Goal: Information Seeking & Learning: Learn about a topic

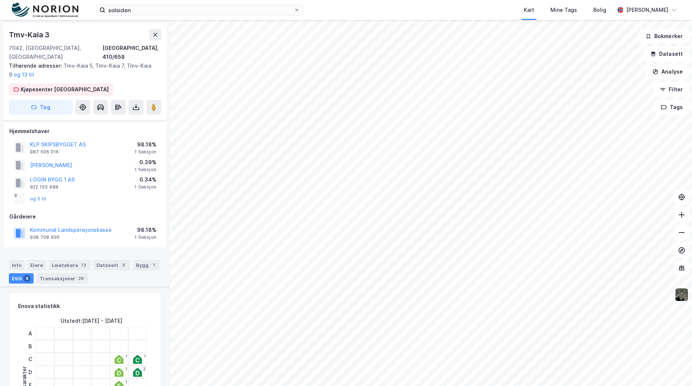
scroll to position [148, 0]
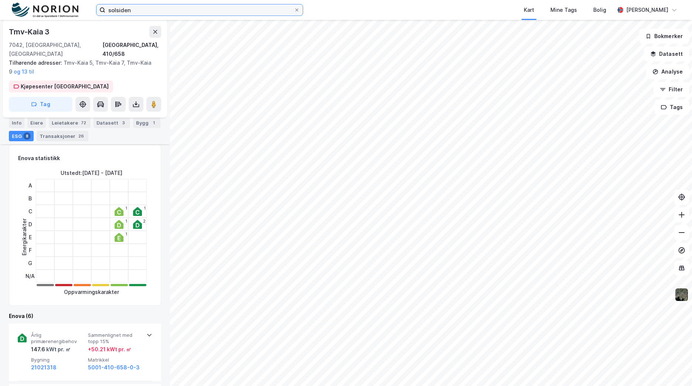
click at [121, 6] on input "solsiden" at bounding box center [199, 9] width 189 height 11
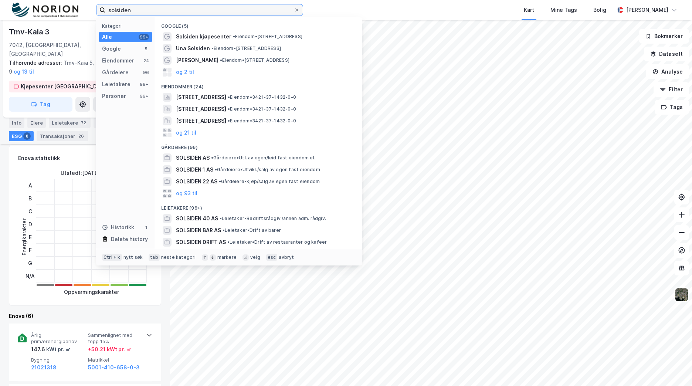
click at [121, 6] on input "solsiden" at bounding box center [199, 9] width 189 height 11
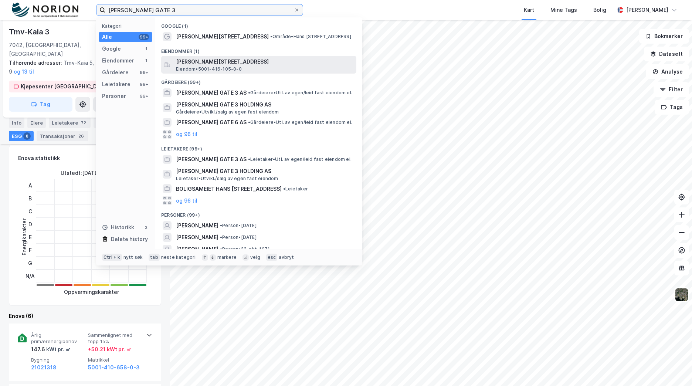
type input "[PERSON_NAME] GATE 3"
click at [232, 60] on span "[PERSON_NAME][STREET_ADDRESS]" at bounding box center [265, 61] width 178 height 9
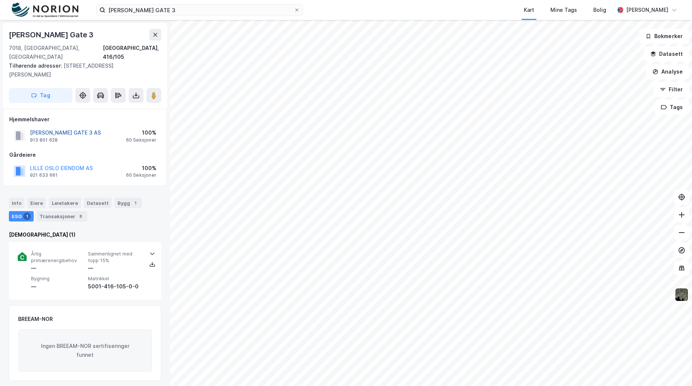
click at [0, 0] on button "[PERSON_NAME] GATE 3 AS" at bounding box center [0, 0] width 0 height 0
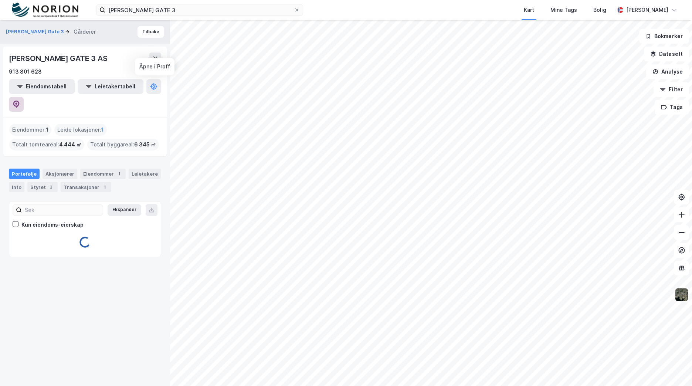
click at [20, 101] on icon at bounding box center [16, 104] width 7 height 7
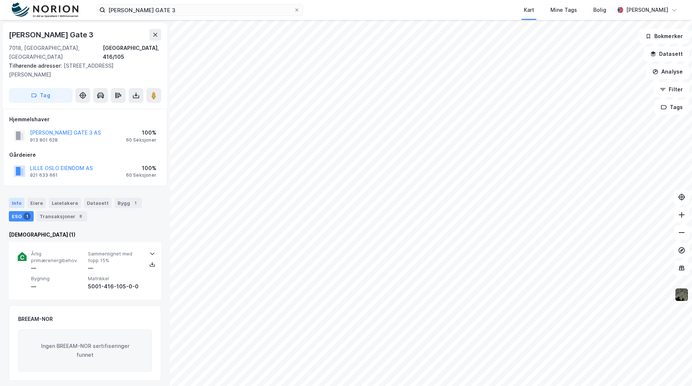
click at [21, 198] on div "Info" at bounding box center [17, 203] width 16 height 10
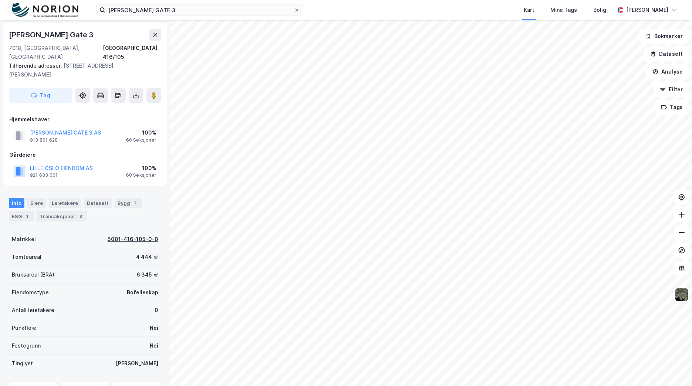
click at [118, 235] on div "5001-416-105-0-0" at bounding box center [133, 239] width 51 height 9
